Goal: Task Accomplishment & Management: Manage account settings

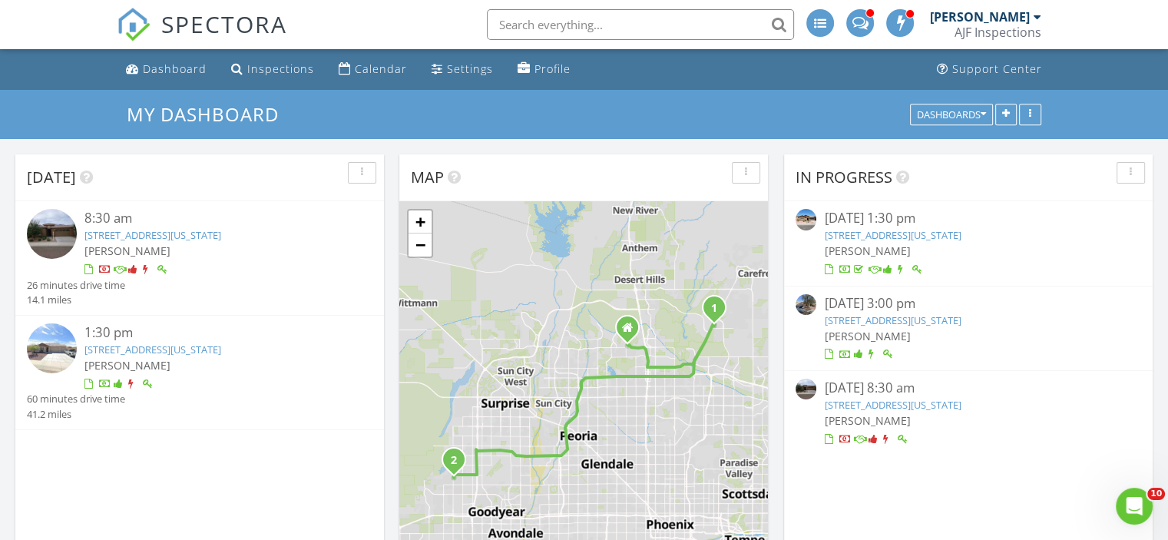
click at [165, 234] on link "4019 E Mark Ln , Cave Creek, Arizona 85331" at bounding box center [152, 235] width 137 height 14
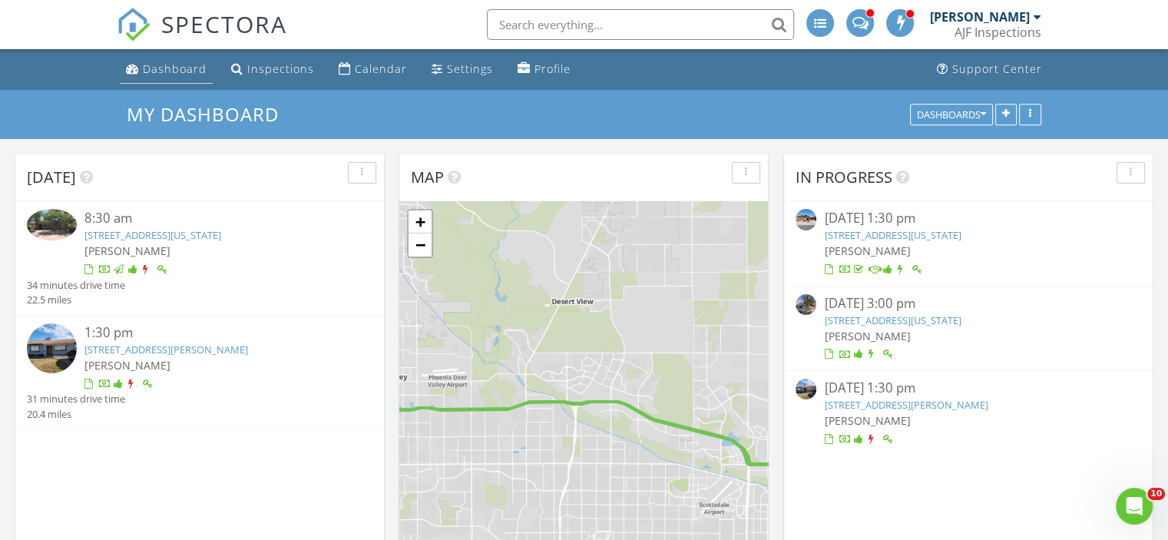
click at [185, 77] on link "Dashboard" at bounding box center [166, 69] width 93 height 28
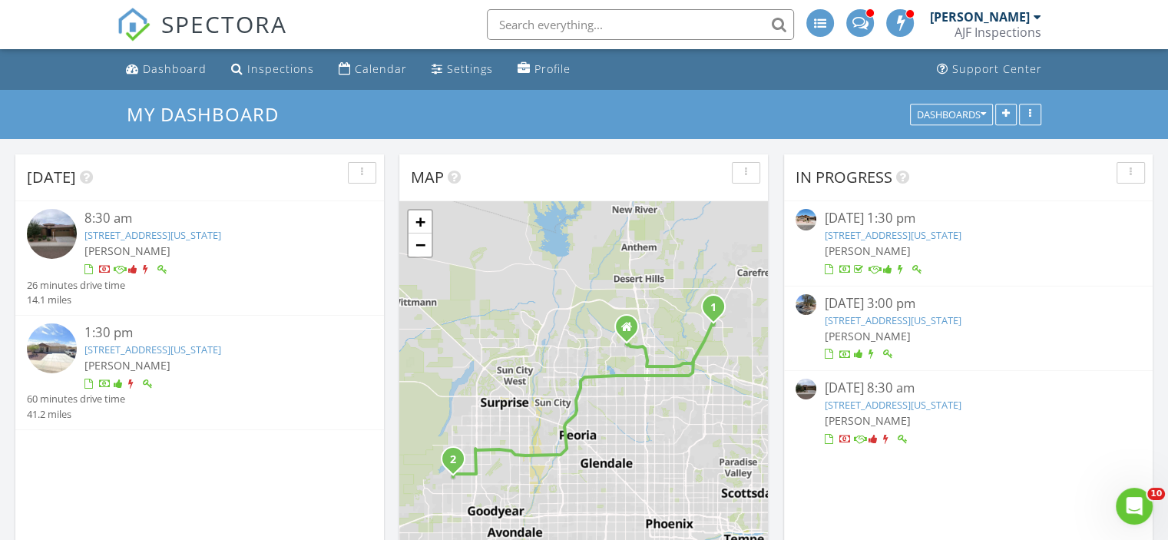
click at [146, 233] on link "[STREET_ADDRESS][US_STATE]" at bounding box center [152, 235] width 137 height 14
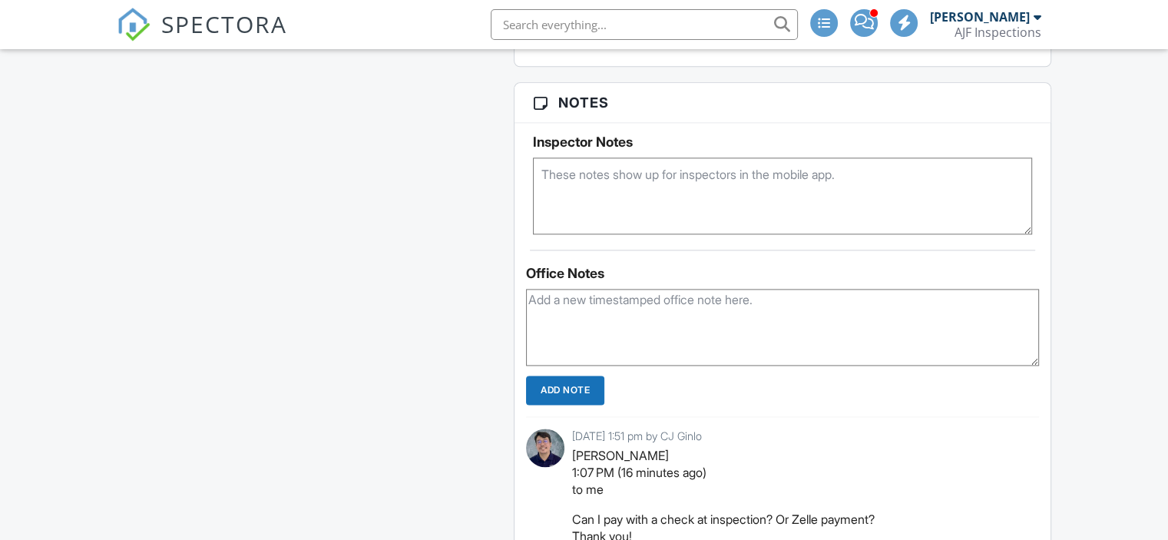
scroll to position [2228, 0]
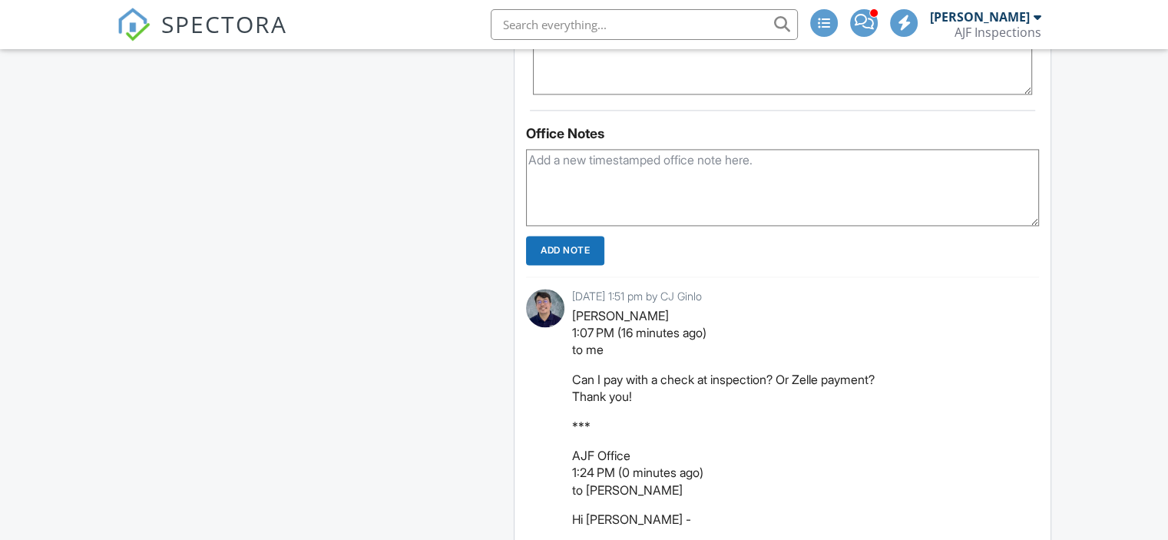
click at [649, 164] on textarea at bounding box center [782, 187] width 513 height 77
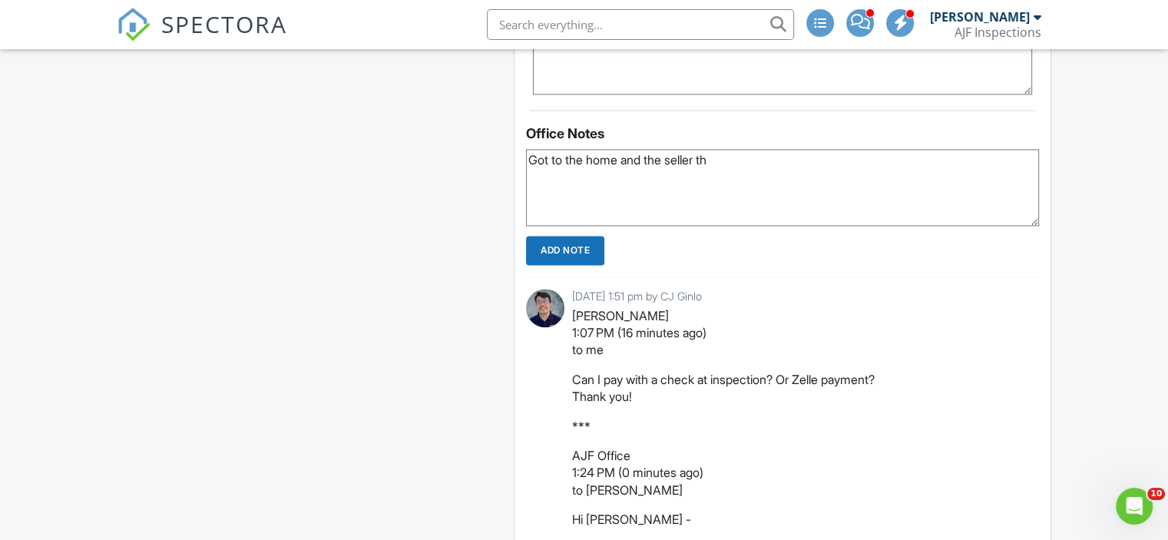
scroll to position [0, 0]
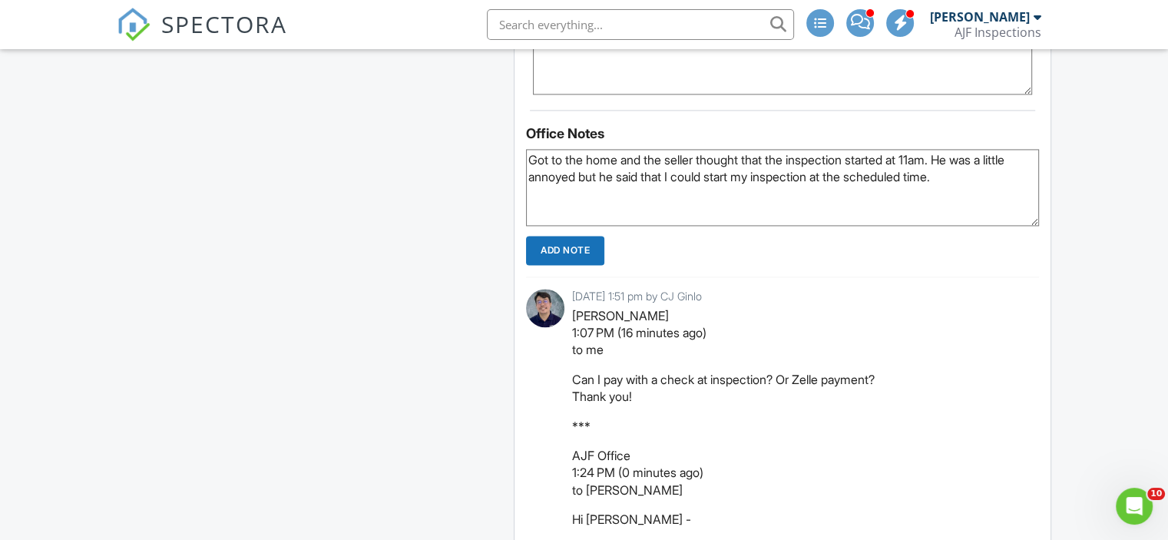
type textarea "Got to the home and the seller thought that the inspection started at 11am. He …"
click at [583, 245] on input "Add Note" at bounding box center [565, 250] width 78 height 29
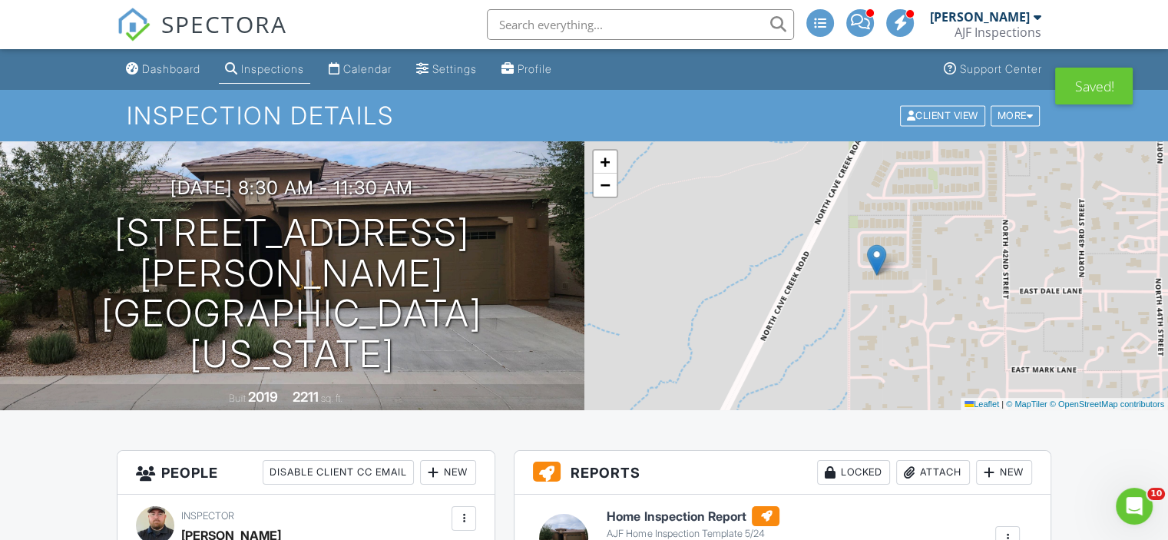
scroll to position [230, 0]
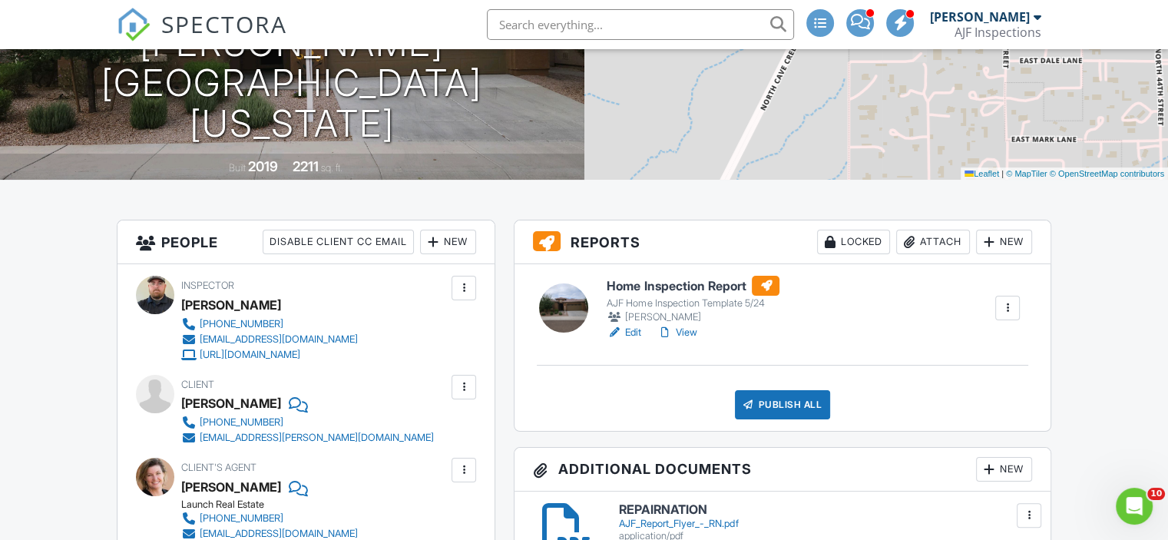
click at [688, 325] on link "View" at bounding box center [677, 332] width 40 height 15
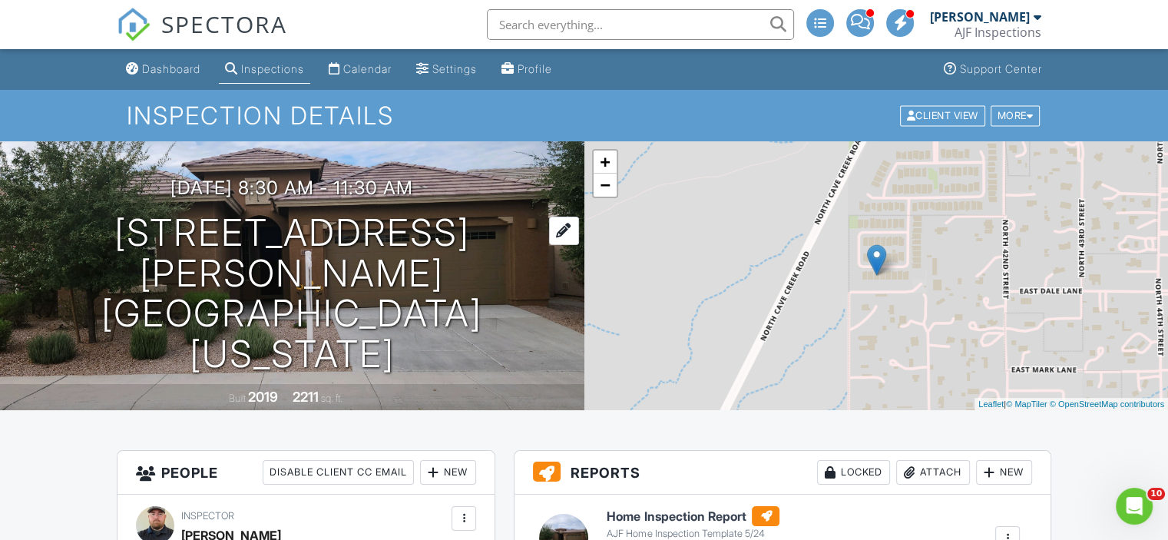
click at [295, 267] on h1 "4019 E Mark Ln Cave Creek, Arizona 85331" at bounding box center [292, 294] width 535 height 162
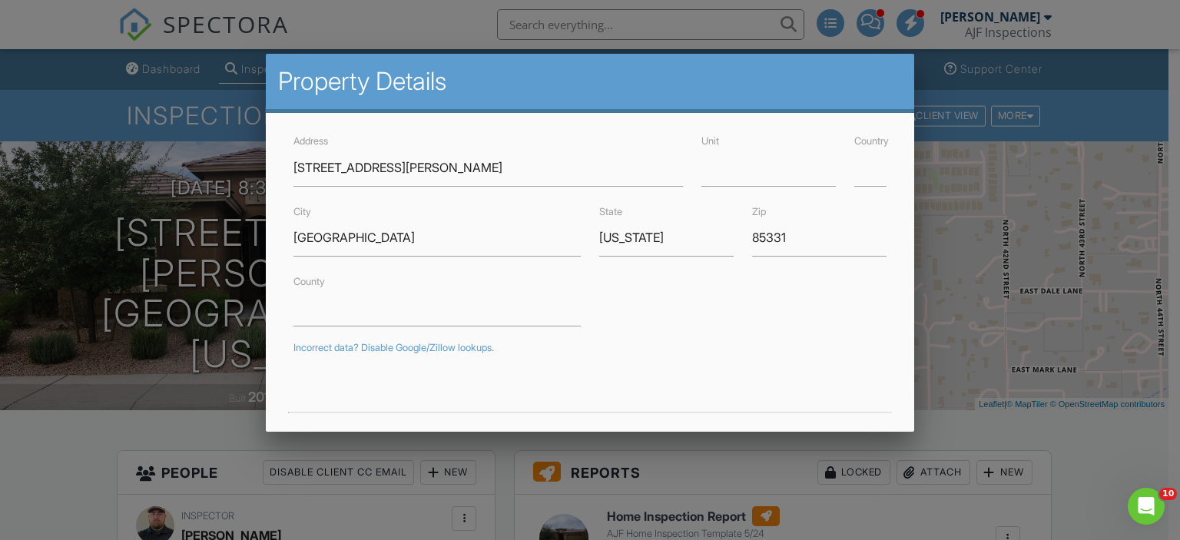
click at [54, 446] on div at bounding box center [590, 260] width 1180 height 675
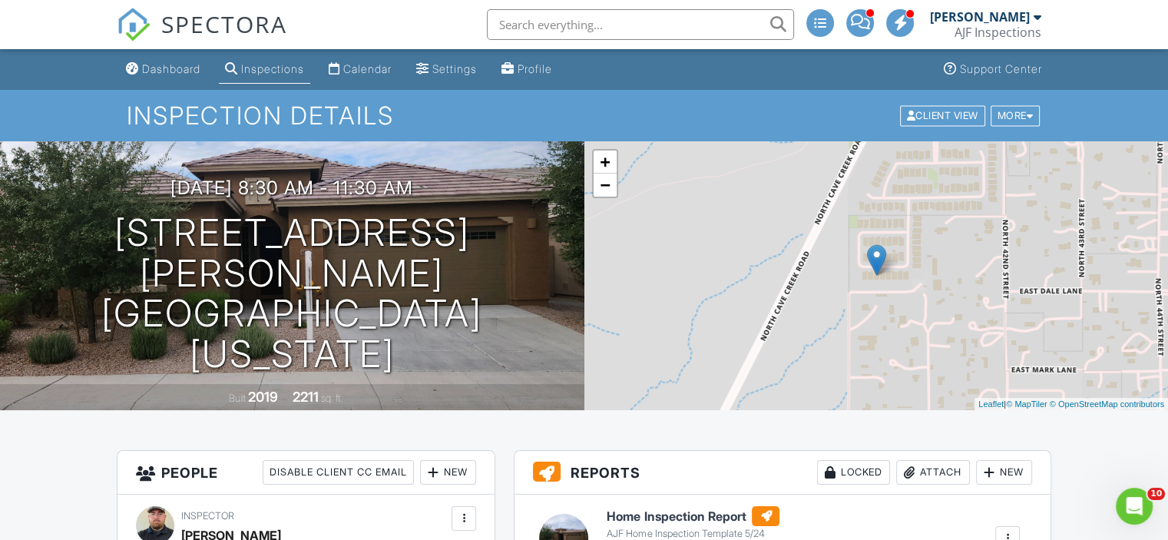
click at [946, 471] on div "Attach" at bounding box center [933, 472] width 74 height 25
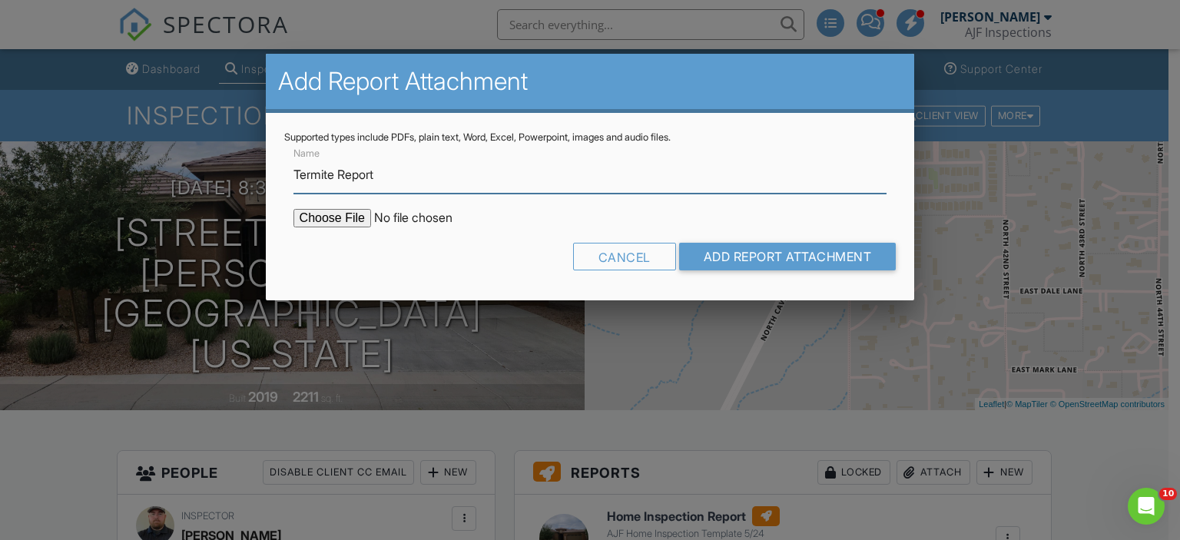
type input "Termite Report"
click at [314, 217] on input "file" at bounding box center [423, 218] width 261 height 18
type input "C:\fakepath\4019 E Mark Ln WDIIR Report.pdf"
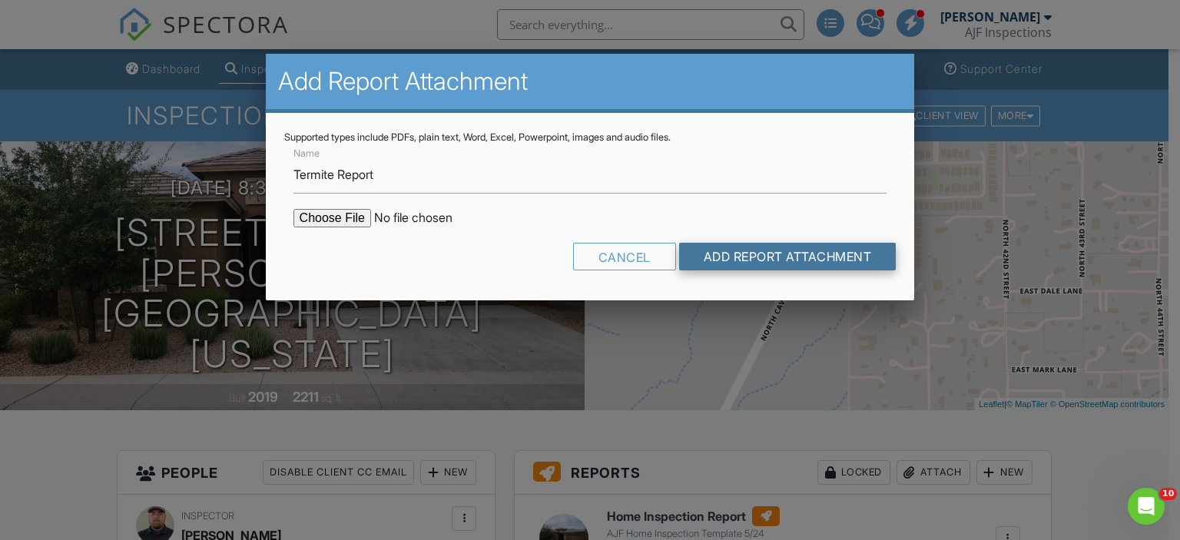
click at [716, 261] on input "Add Report Attachment" at bounding box center [787, 257] width 217 height 28
